Goal: Book appointment/travel/reservation

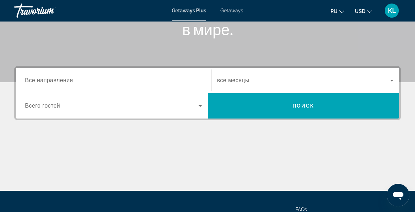
scroll to position [130, 0]
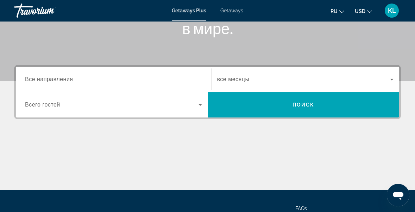
click at [62, 76] on span "Все направления" at bounding box center [49, 79] width 48 height 6
click at [62, 76] on input "Destination Все направления" at bounding box center [113, 79] width 177 height 8
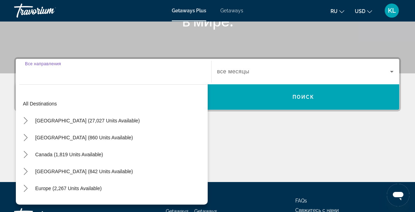
scroll to position [171, 0]
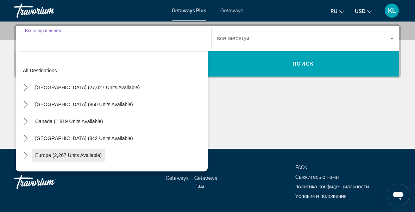
click at [55, 157] on span "Europe (2,267 units available)" at bounding box center [68, 155] width 67 height 6
type input "**********"
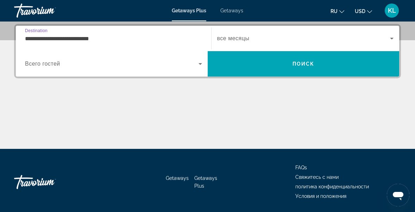
click at [200, 63] on icon "Search widget" at bounding box center [201, 64] width 4 height 2
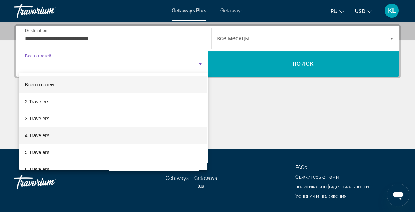
click at [41, 138] on span "4 Travelers" at bounding box center [37, 135] width 24 height 8
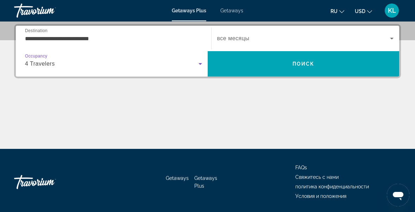
click at [392, 38] on icon "Search widget" at bounding box center [392, 39] width 4 height 2
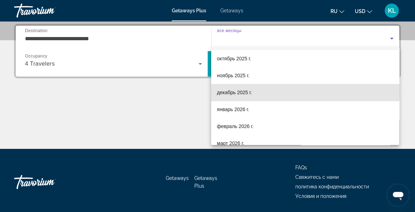
scroll to position [19, 0]
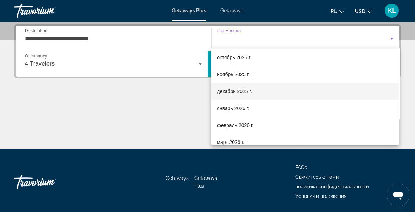
click at [237, 93] on span "декабрь 2025 г." at bounding box center [234, 91] width 35 height 8
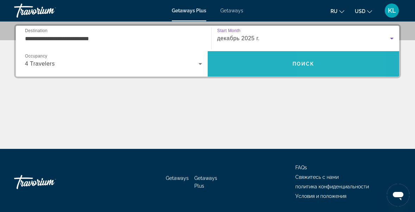
click at [324, 65] on span "Search" at bounding box center [304, 63] width 192 height 17
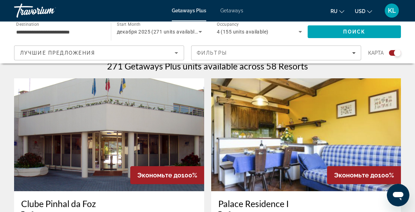
scroll to position [227, 0]
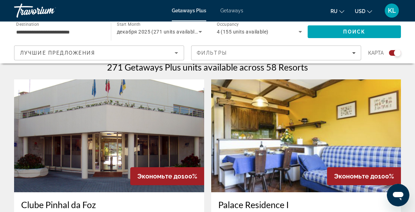
click at [371, 10] on icon "Change currency" at bounding box center [369, 11] width 5 height 5
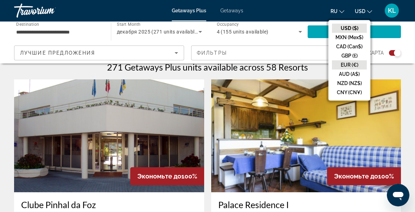
click at [357, 63] on button "EUR (€)" at bounding box center [349, 64] width 35 height 9
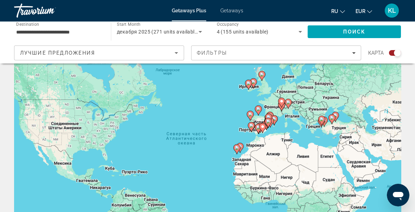
scroll to position [0, 0]
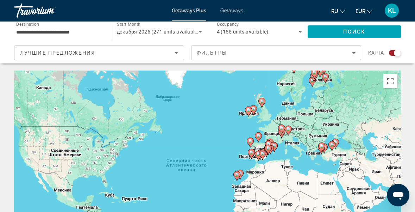
click at [60, 31] on input "**********" at bounding box center [59, 32] width 86 height 8
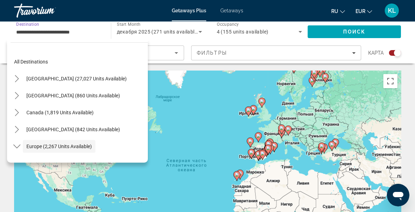
scroll to position [42, 0]
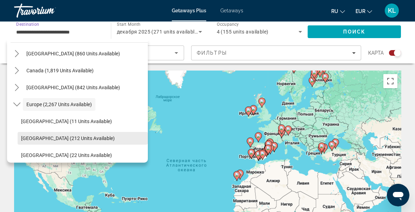
click at [58, 137] on span "[GEOGRAPHIC_DATA] (212 units available)" at bounding box center [68, 138] width 94 height 6
type input "**********"
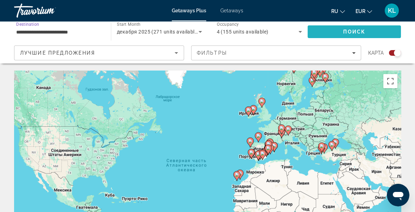
click at [366, 32] on span "Search" at bounding box center [354, 31] width 93 height 17
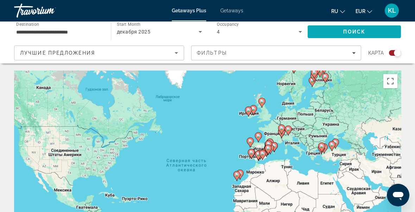
click at [371, 31] on span "Search" at bounding box center [354, 31] width 93 height 17
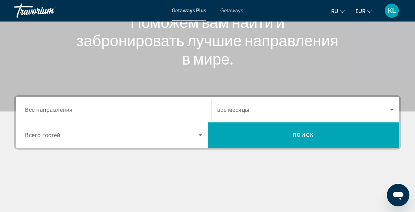
scroll to position [100, 0]
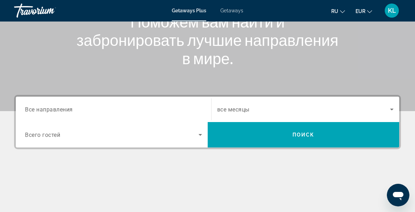
click at [59, 109] on span "Все направления" at bounding box center [49, 109] width 48 height 7
click at [59, 109] on input "Destination Все направления" at bounding box center [113, 109] width 177 height 8
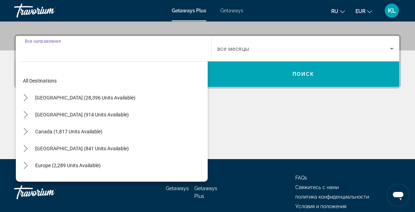
scroll to position [171, 0]
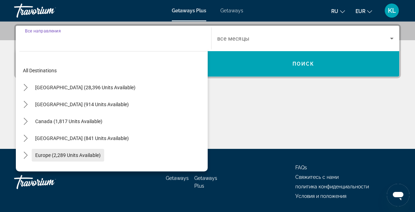
click at [73, 155] on span "Europe (2,289 units available)" at bounding box center [68, 155] width 66 height 6
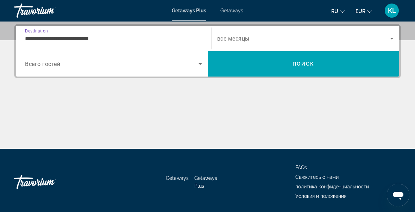
click at [84, 36] on input "**********" at bounding box center [113, 39] width 177 height 8
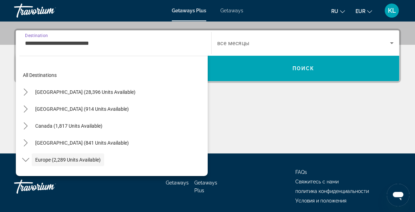
scroll to position [42, 0]
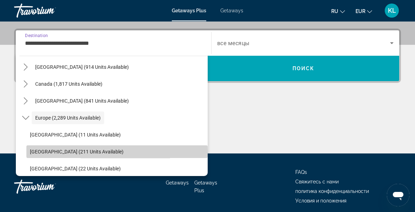
click at [54, 152] on span "[GEOGRAPHIC_DATA] (211 units available)" at bounding box center [77, 152] width 94 height 6
type input "**********"
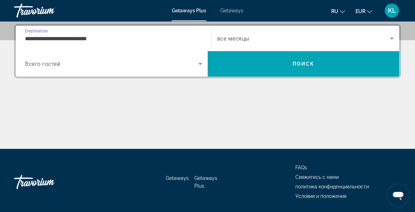
click at [203, 66] on icon "Search widget" at bounding box center [200, 64] width 8 height 8
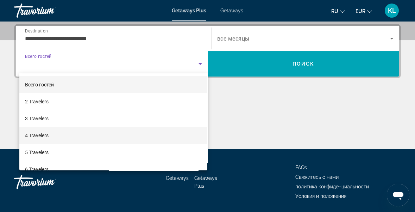
click at [49, 138] on span "4 Travelers" at bounding box center [37, 135] width 24 height 8
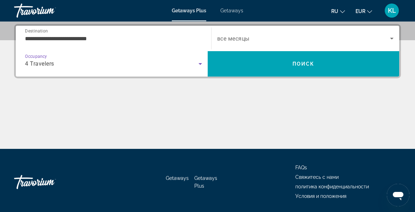
click at [392, 38] on icon "Search widget" at bounding box center [392, 39] width 4 height 2
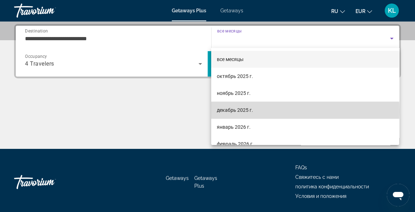
click at [241, 111] on span "декабрь 2025 г." at bounding box center [235, 110] width 36 height 8
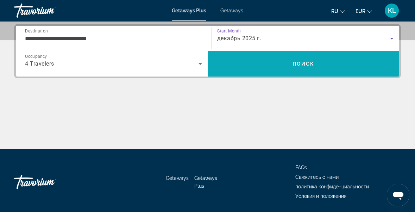
click at [320, 63] on span "Search" at bounding box center [304, 63] width 192 height 17
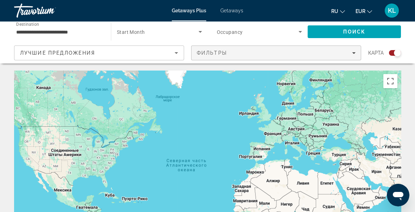
click at [355, 54] on icon "Filters" at bounding box center [354, 53] width 4 height 4
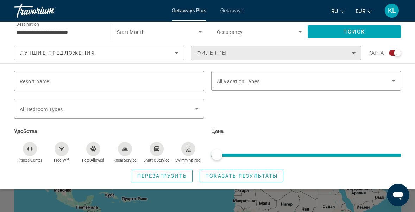
scroll to position [5, 0]
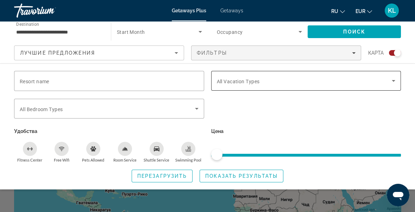
click at [394, 81] on icon "Search widget" at bounding box center [394, 81] width 4 height 2
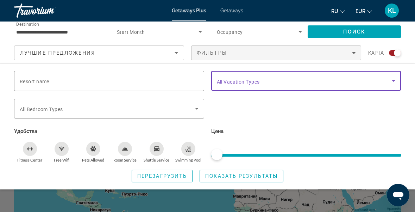
click at [381, 120] on div "Search widget" at bounding box center [306, 112] width 197 height 27
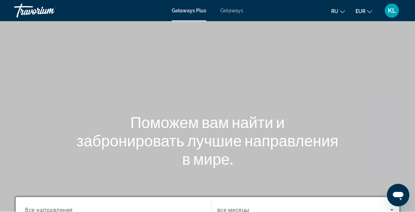
click at [228, 13] on span "Getaways" at bounding box center [231, 11] width 23 height 6
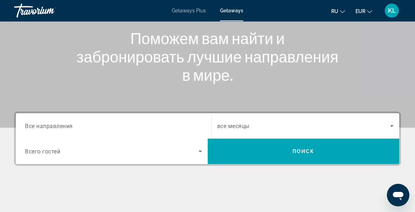
scroll to position [88, 0]
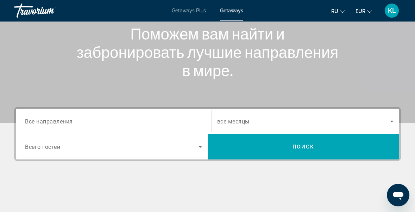
click at [58, 122] on span "Все направления" at bounding box center [49, 121] width 48 height 7
click at [58, 122] on input "Destination Все направления" at bounding box center [113, 121] width 177 height 8
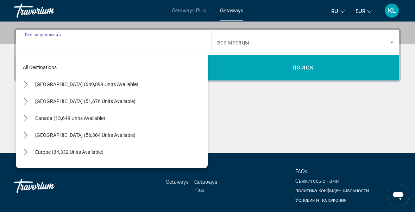
scroll to position [171, 0]
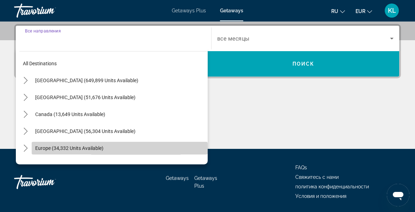
click at [60, 149] on span "Europe (34,332 units available)" at bounding box center [69, 148] width 68 height 6
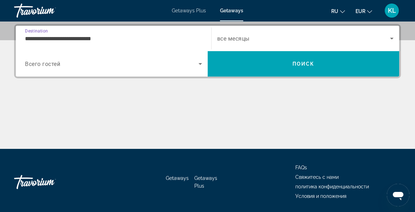
click at [99, 37] on input "**********" at bounding box center [113, 39] width 177 height 8
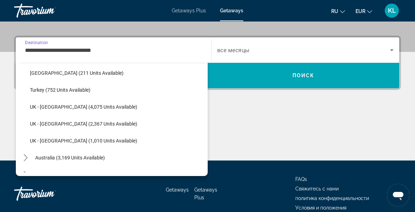
scroll to position [427, 0]
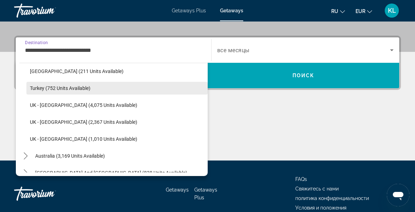
click at [56, 86] on span "Turkey (752 units available)" at bounding box center [60, 88] width 61 height 6
type input "**********"
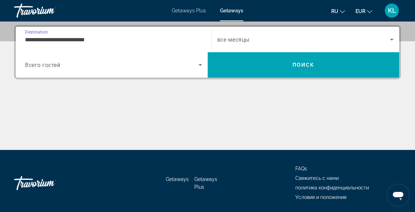
scroll to position [171, 0]
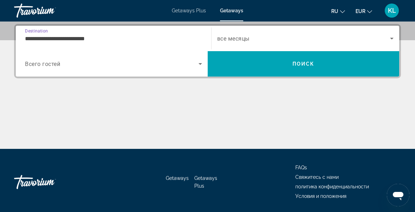
click at [200, 63] on icon "Search widget" at bounding box center [201, 64] width 4 height 2
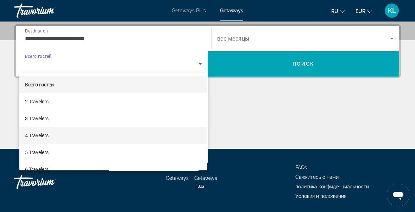
click at [66, 135] on mat-option "4 Travelers" at bounding box center [113, 135] width 188 height 17
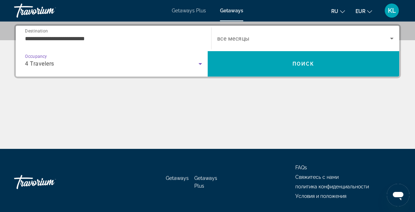
click at [392, 38] on icon "Search widget" at bounding box center [392, 39] width 4 height 2
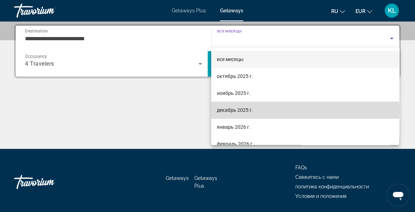
click at [248, 112] on span "декабрь 2025 г." at bounding box center [235, 110] width 36 height 8
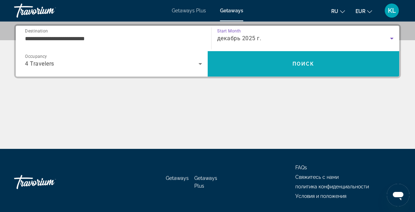
click at [325, 63] on span "Search" at bounding box center [304, 63] width 192 height 17
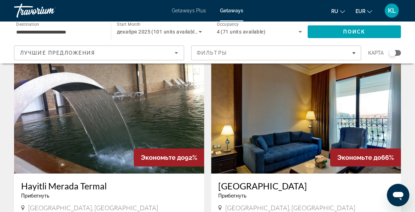
scroll to position [743, 0]
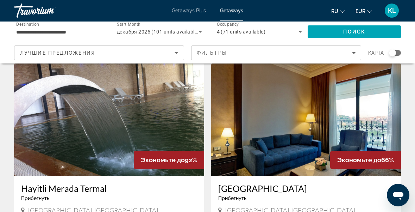
click at [98, 120] on img "Main content" at bounding box center [109, 119] width 190 height 113
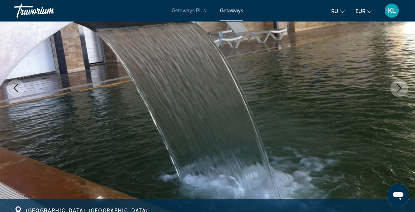
scroll to position [102, 0]
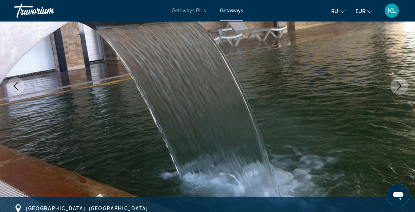
click at [399, 88] on icon "Next image" at bounding box center [399, 86] width 8 height 8
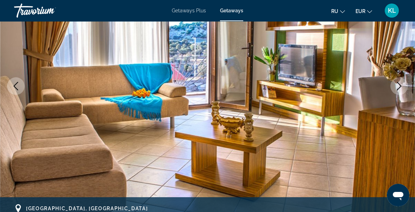
click at [400, 86] on icon "Next image" at bounding box center [399, 86] width 8 height 8
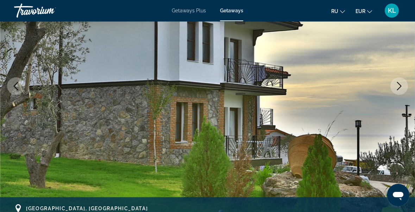
click at [400, 87] on icon "Next image" at bounding box center [399, 86] width 8 height 8
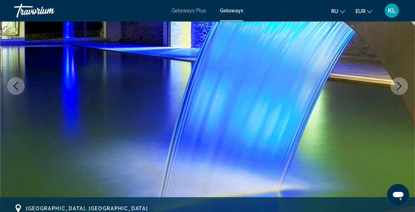
click at [400, 85] on icon "Next image" at bounding box center [399, 86] width 8 height 8
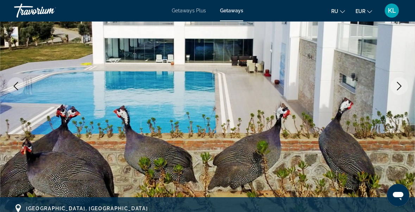
click at [401, 85] on icon "Next image" at bounding box center [399, 86] width 8 height 8
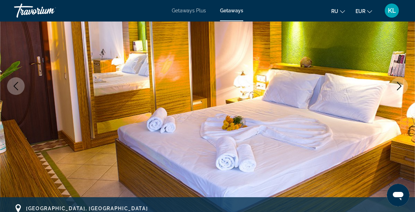
click at [400, 86] on icon "Next image" at bounding box center [399, 86] width 8 height 8
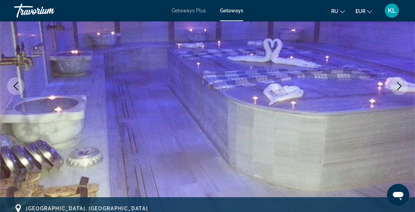
click at [398, 85] on icon "Next image" at bounding box center [399, 86] width 8 height 8
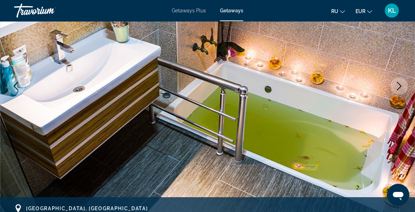
click at [400, 87] on icon "Next image" at bounding box center [399, 86] width 8 height 8
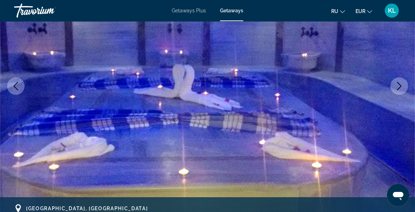
click at [399, 86] on icon "Next image" at bounding box center [399, 86] width 8 height 8
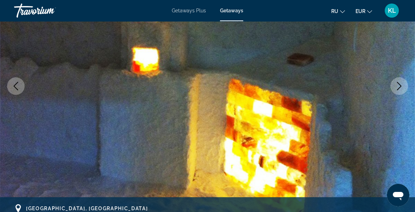
click at [399, 86] on icon "Next image" at bounding box center [399, 86] width 8 height 8
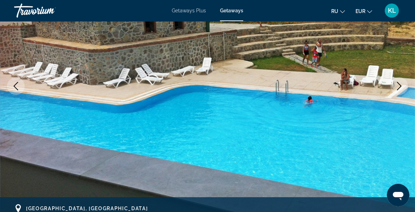
click at [399, 86] on icon "Next image" at bounding box center [399, 86] width 8 height 8
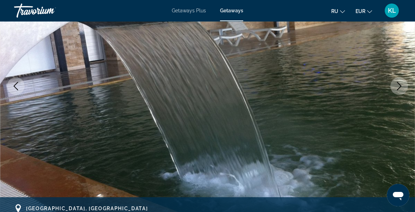
click at [401, 87] on icon "Next image" at bounding box center [399, 86] width 8 height 8
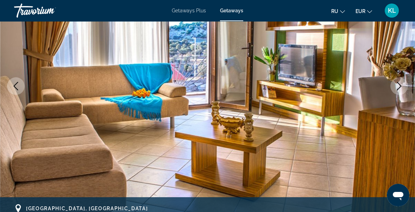
click at [400, 86] on icon "Next image" at bounding box center [399, 86] width 8 height 8
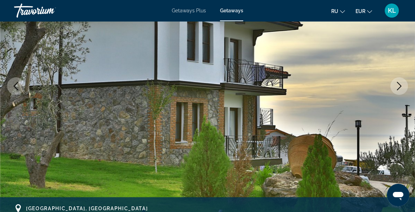
click at [400, 88] on icon "Next image" at bounding box center [399, 86] width 8 height 8
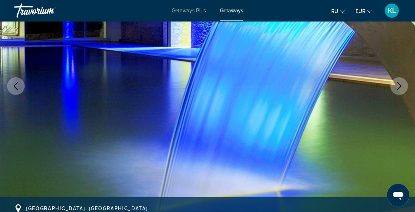
click at [400, 89] on icon "Next image" at bounding box center [399, 86] width 8 height 8
